Goal: Find specific page/section: Find specific page/section

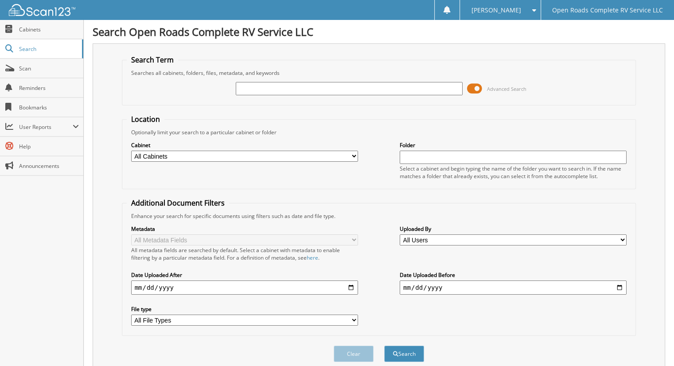
click at [421, 155] on input "text" at bounding box center [513, 157] width 227 height 13
type input "a6336"
click at [384, 346] on button "Search" at bounding box center [404, 354] width 40 height 16
click at [264, 86] on input "text" at bounding box center [349, 88] width 227 height 13
type input "a6336"
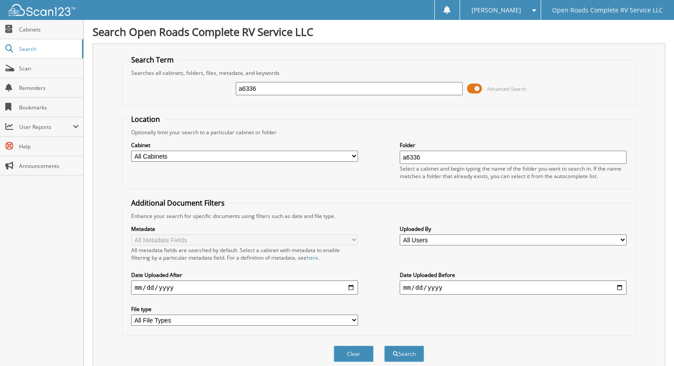
click at [384, 346] on button "Search" at bounding box center [404, 354] width 40 height 16
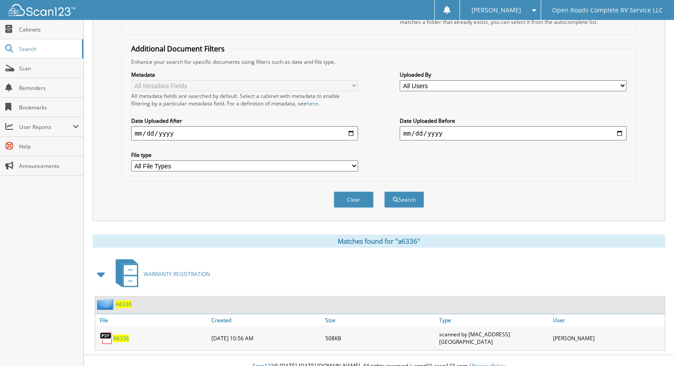
click at [118, 335] on span "A6336" at bounding box center [121, 339] width 16 height 8
click at [119, 335] on span "A6336" at bounding box center [121, 339] width 16 height 8
click at [433, 140] on div "Metadata All Metadata Fields All metadata fields are searched by default. Selec…" at bounding box center [379, 121] width 505 height 111
click at [342, 191] on button "Clear" at bounding box center [354, 199] width 40 height 16
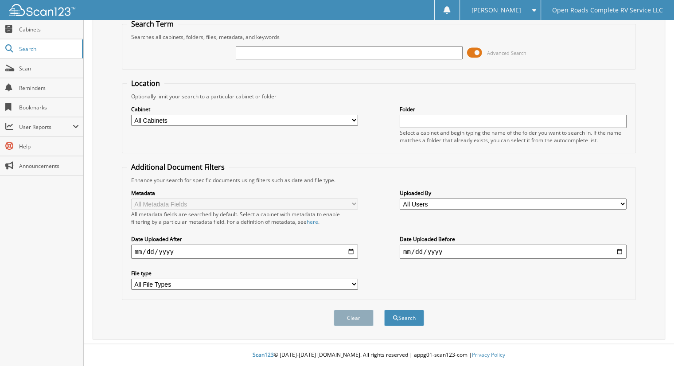
scroll to position [28, 0]
